Goal: Task Accomplishment & Management: Manage account settings

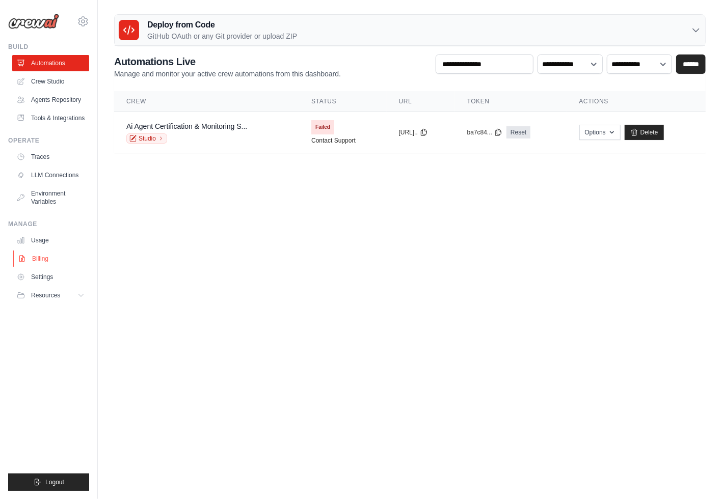
click at [38, 257] on link "Billing" at bounding box center [51, 259] width 77 height 16
click at [48, 279] on link "Settings" at bounding box center [51, 277] width 77 height 16
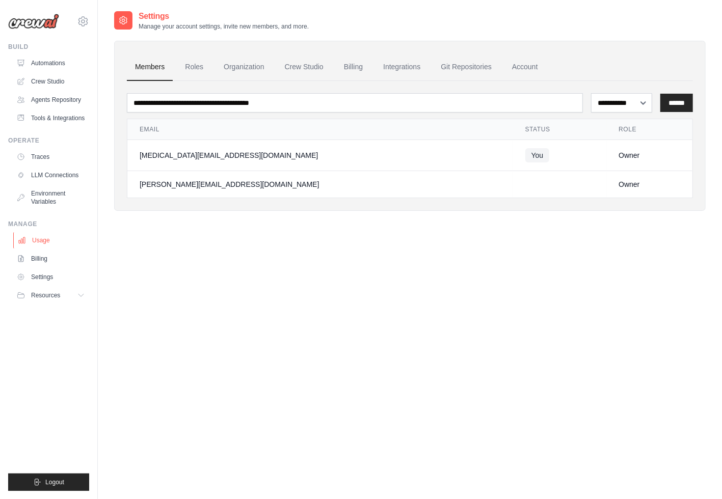
click at [45, 241] on link "Usage" at bounding box center [51, 240] width 77 height 16
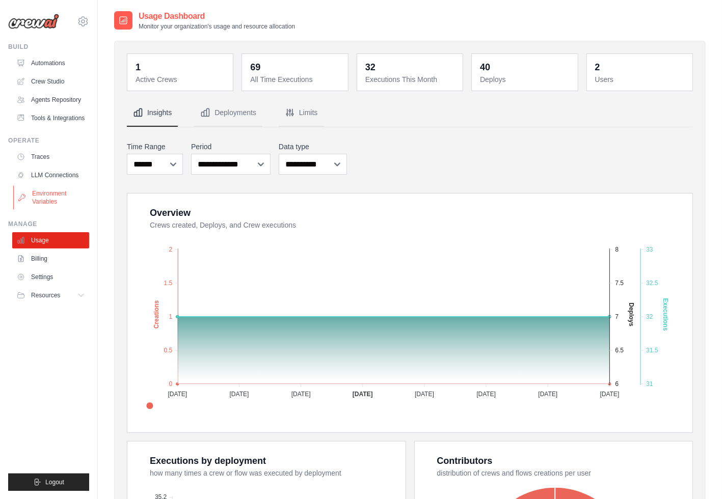
click at [48, 197] on link "Environment Variables" at bounding box center [51, 198] width 77 height 24
